Goal: Check status: Check status

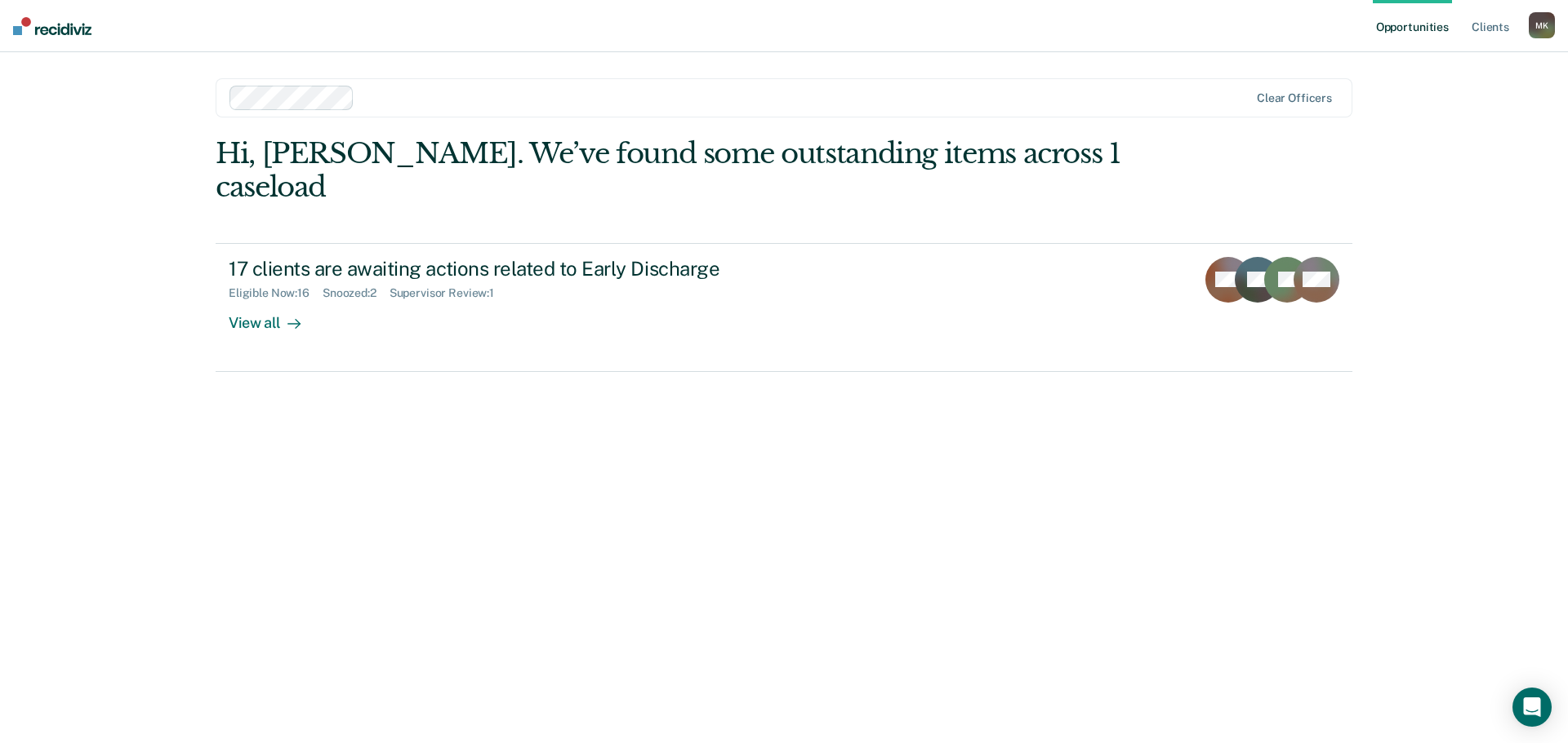
click at [885, 160] on div "Hi, [PERSON_NAME]. We’ve found some outstanding items across 1 caseload" at bounding box center [670, 170] width 910 height 67
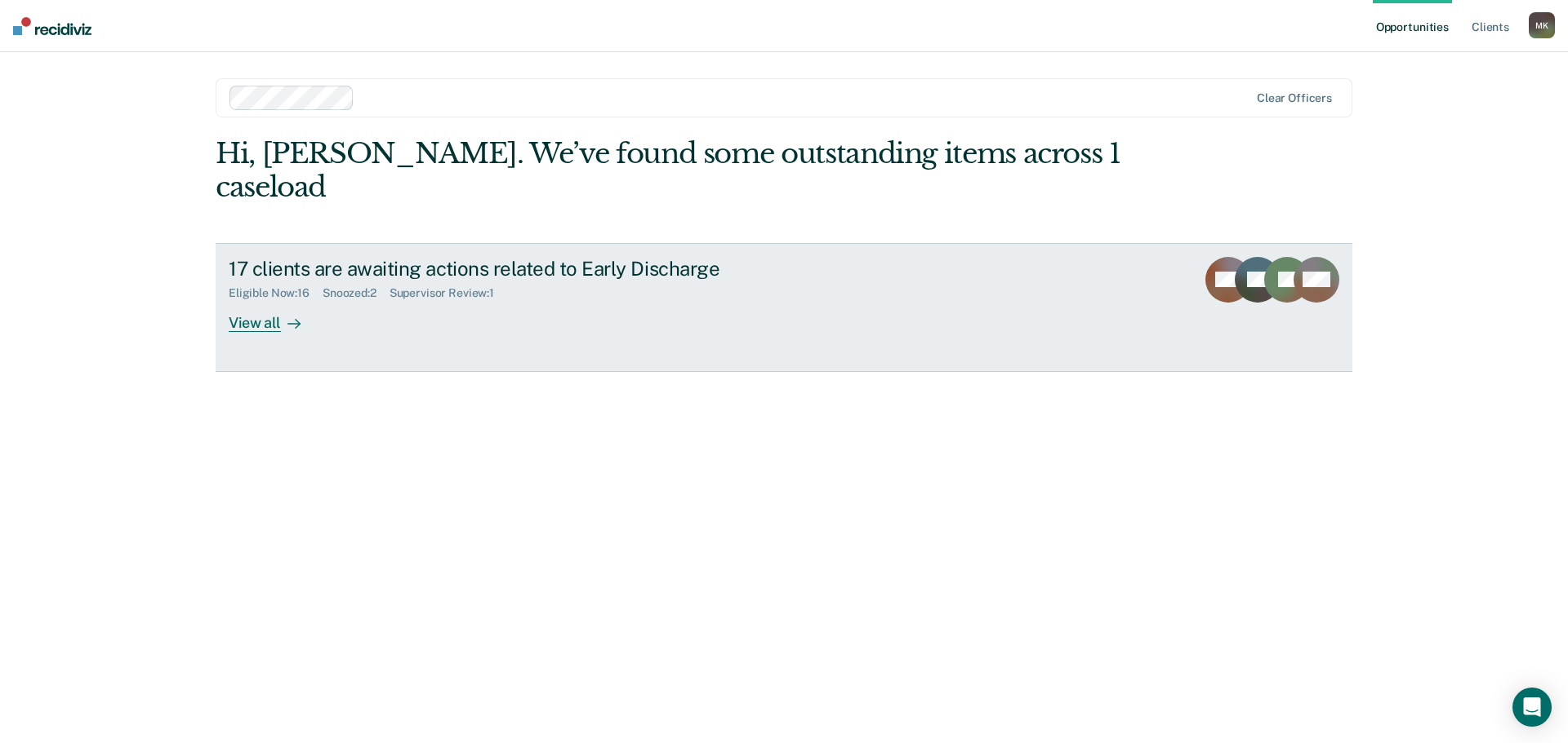
click at [297, 317] on icon at bounding box center [293, 323] width 13 height 13
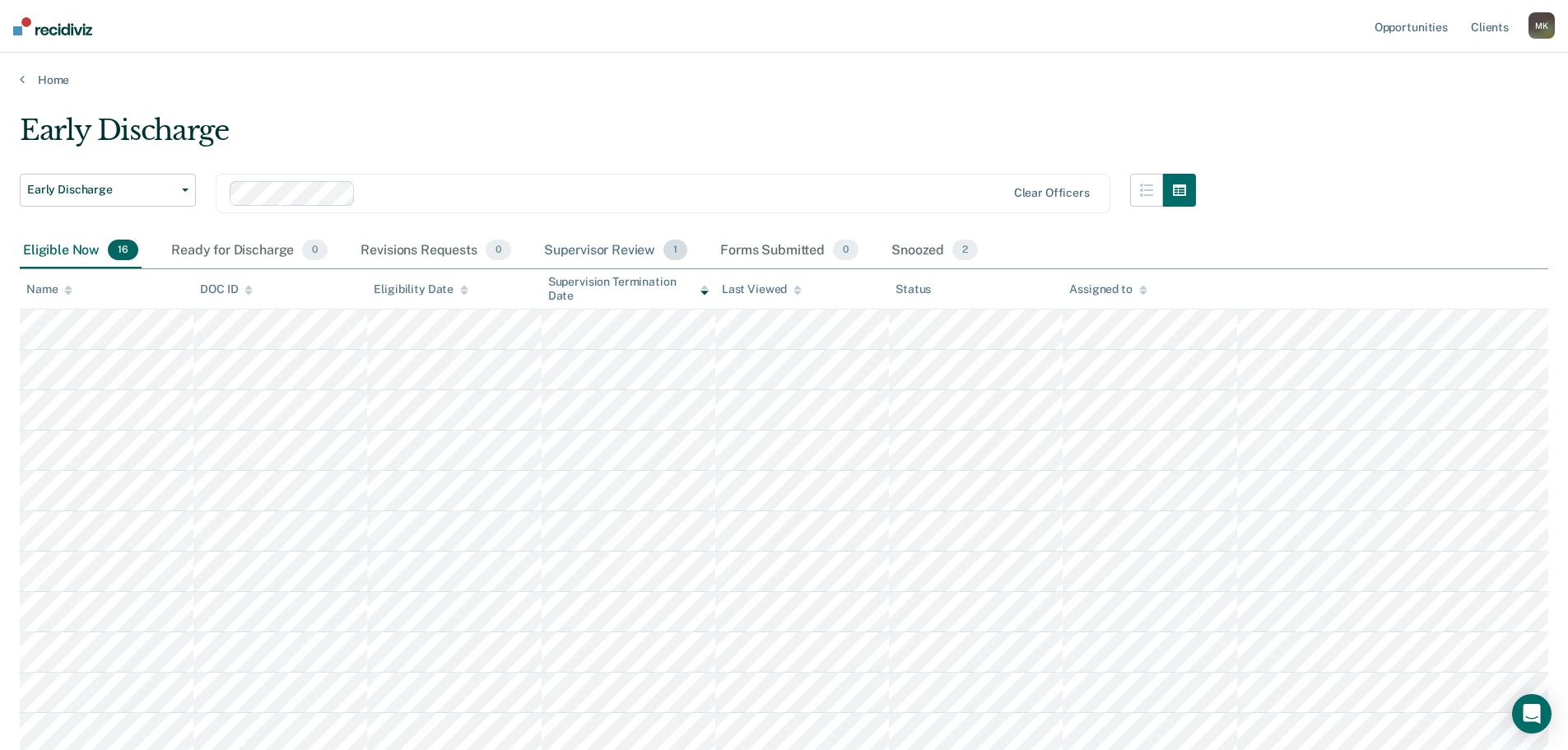
click at [678, 254] on span "1" at bounding box center [675, 250] width 24 height 21
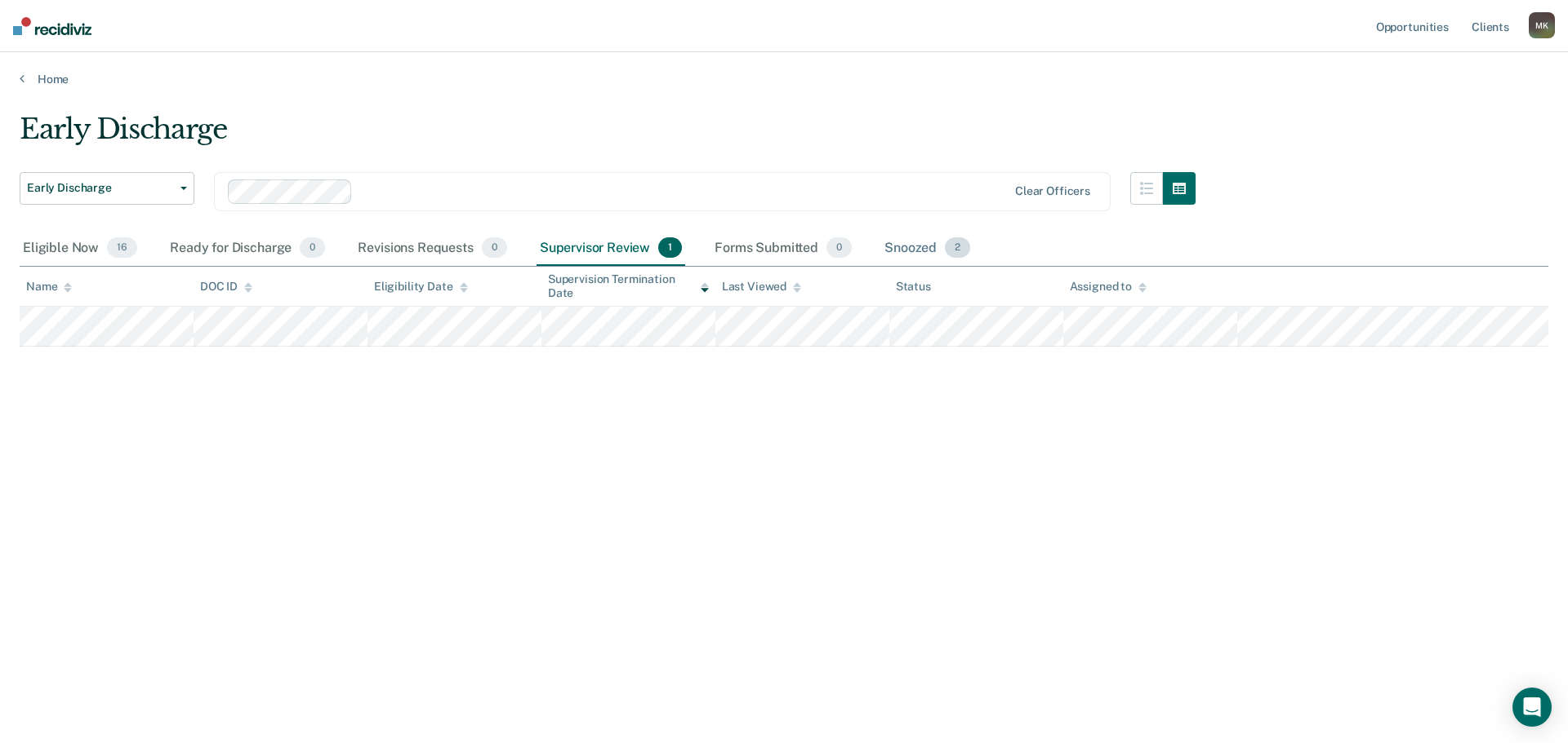
click at [913, 256] on div "Snoozed 2" at bounding box center [927, 248] width 92 height 36
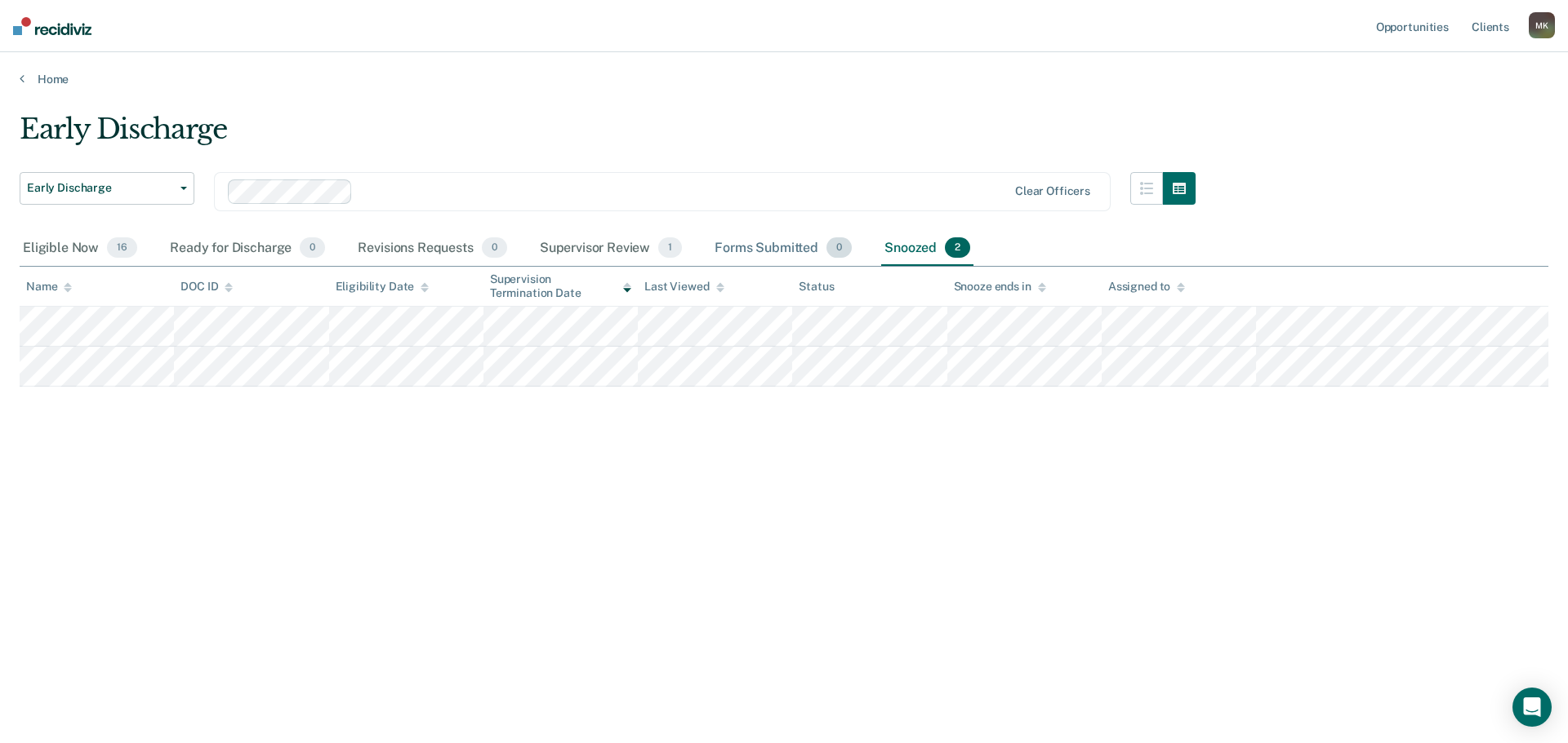
click at [784, 249] on div "Forms Submitted 0" at bounding box center [783, 248] width 144 height 36
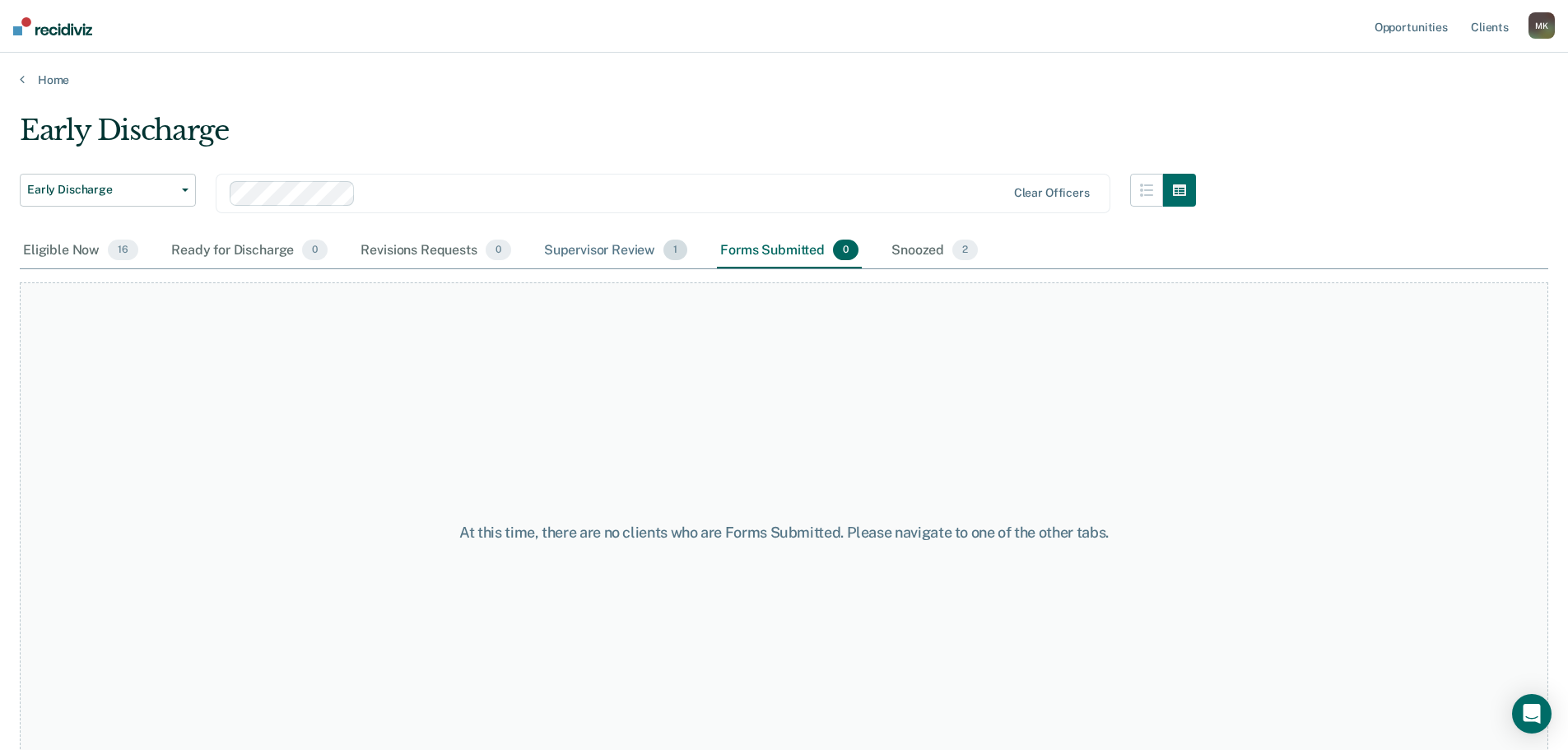
click at [627, 248] on div "Supervisor Review 1" at bounding box center [616, 251] width 151 height 37
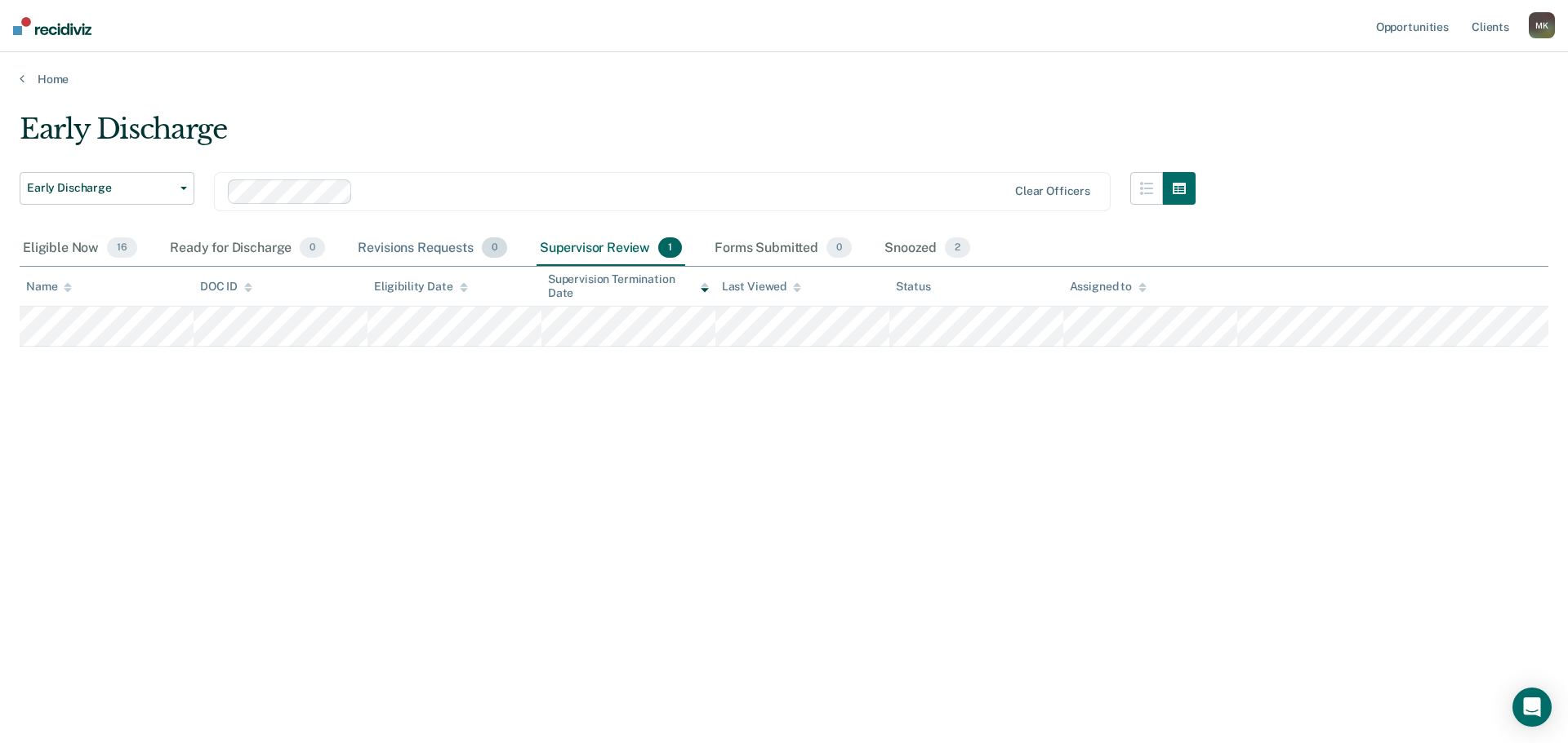
click at [431, 238] on div "Revisions Requests 0" at bounding box center [432, 248] width 155 height 36
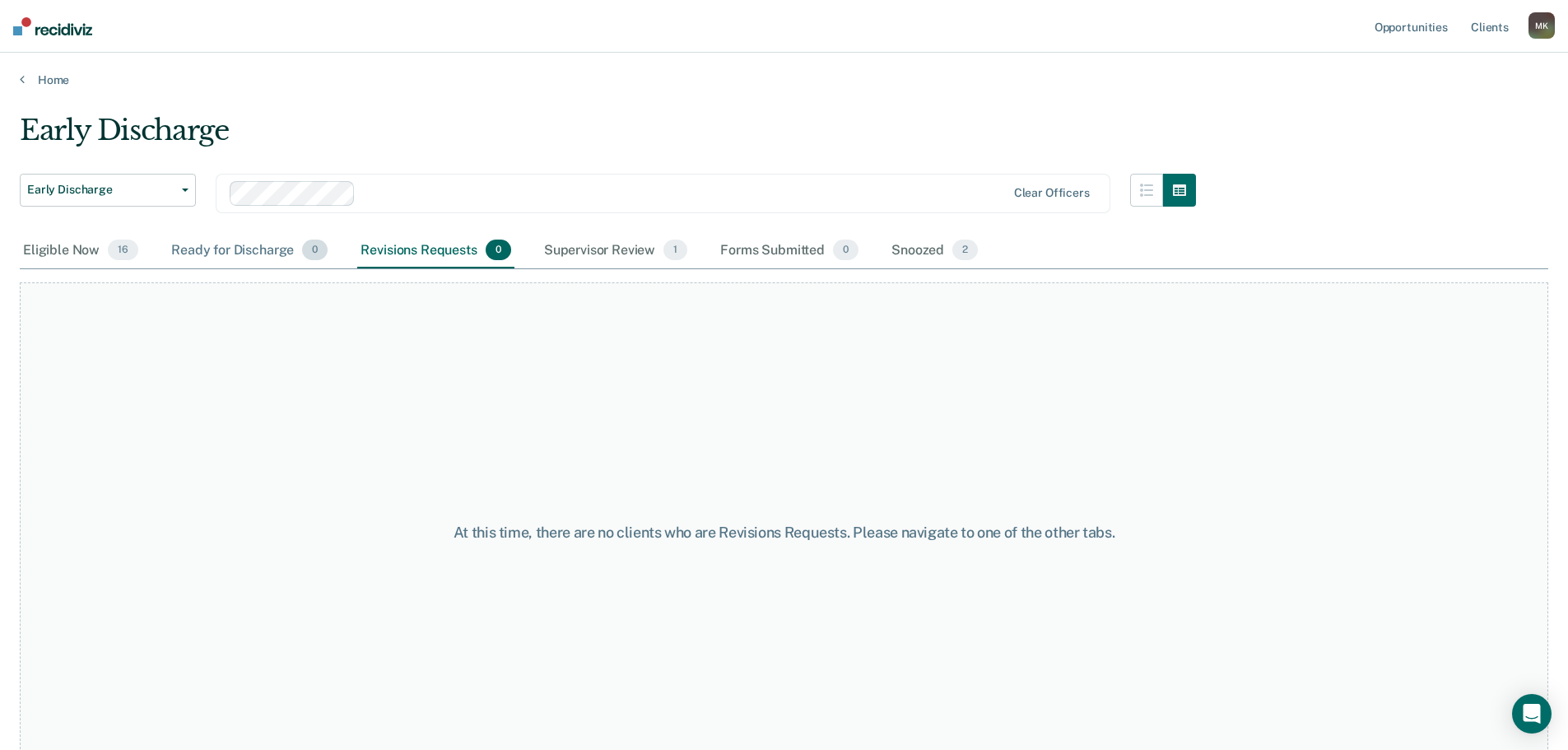
drag, startPoint x: 235, startPoint y: 247, endPoint x: 185, endPoint y: 250, distance: 50.1
click at [233, 247] on div "Ready for Discharge 0" at bounding box center [249, 251] width 163 height 37
click at [126, 247] on span "16" at bounding box center [123, 250] width 31 height 21
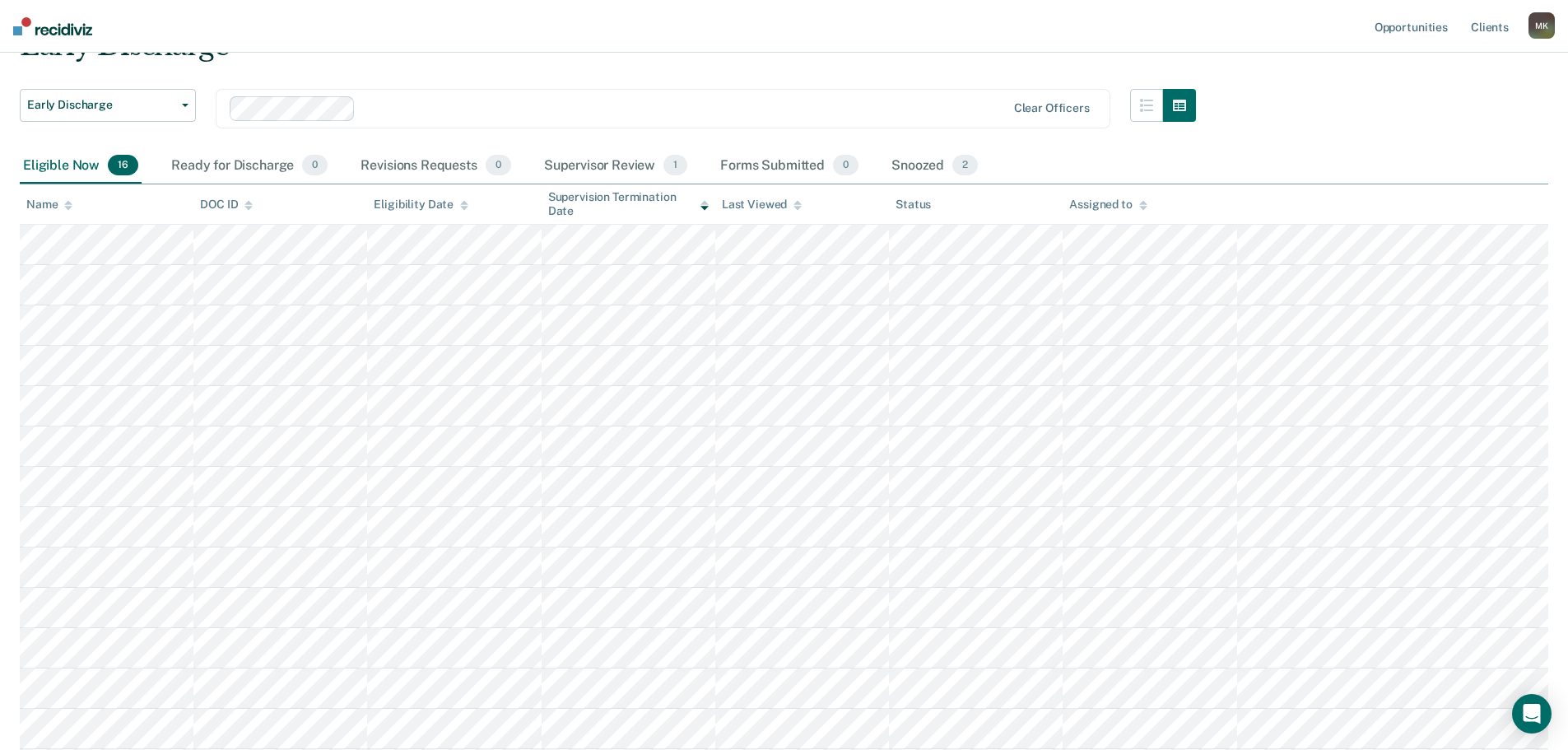
scroll to position [77, 0]
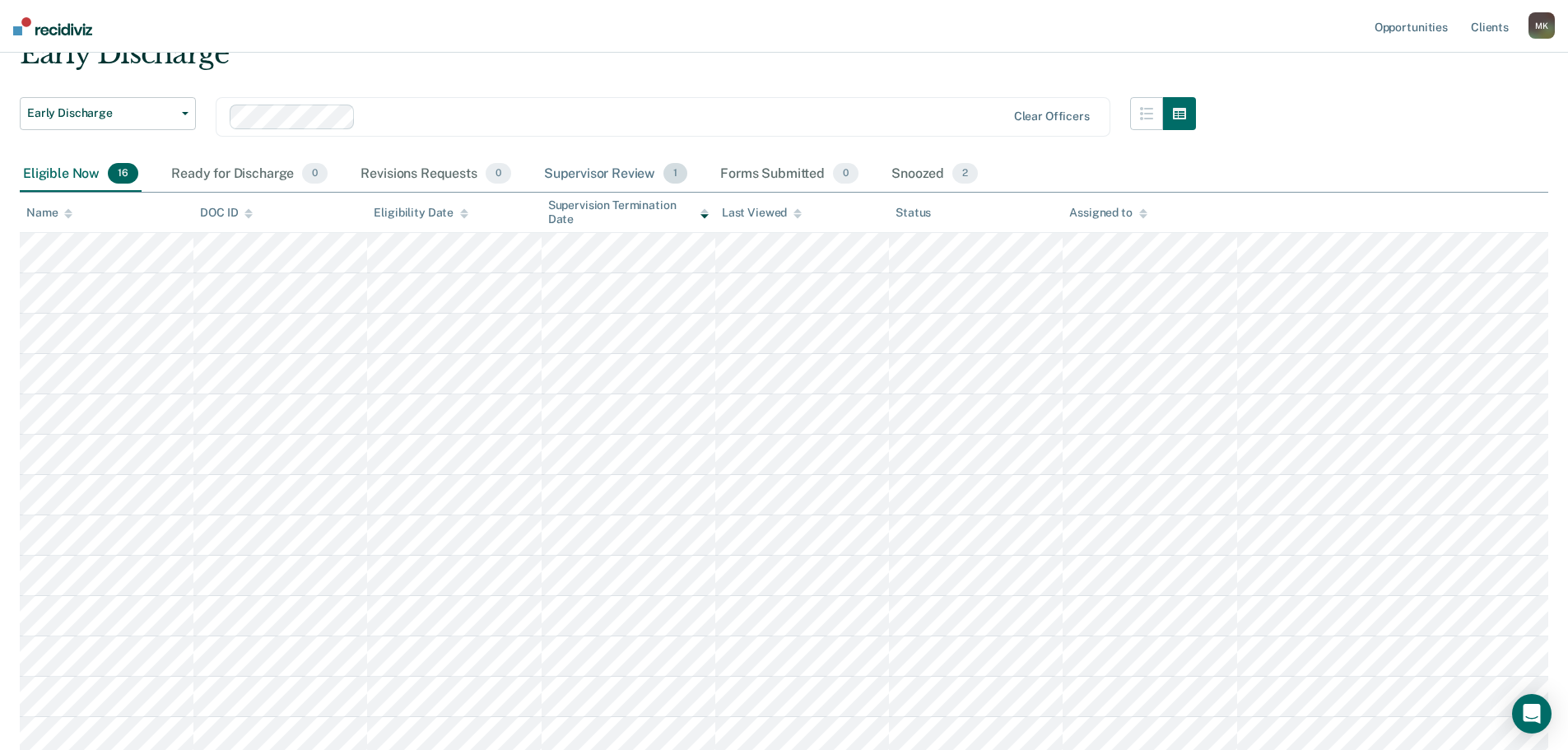
click at [635, 168] on div "Supervisor Review 1" at bounding box center [616, 175] width 151 height 37
